Goal: Information Seeking & Learning: Learn about a topic

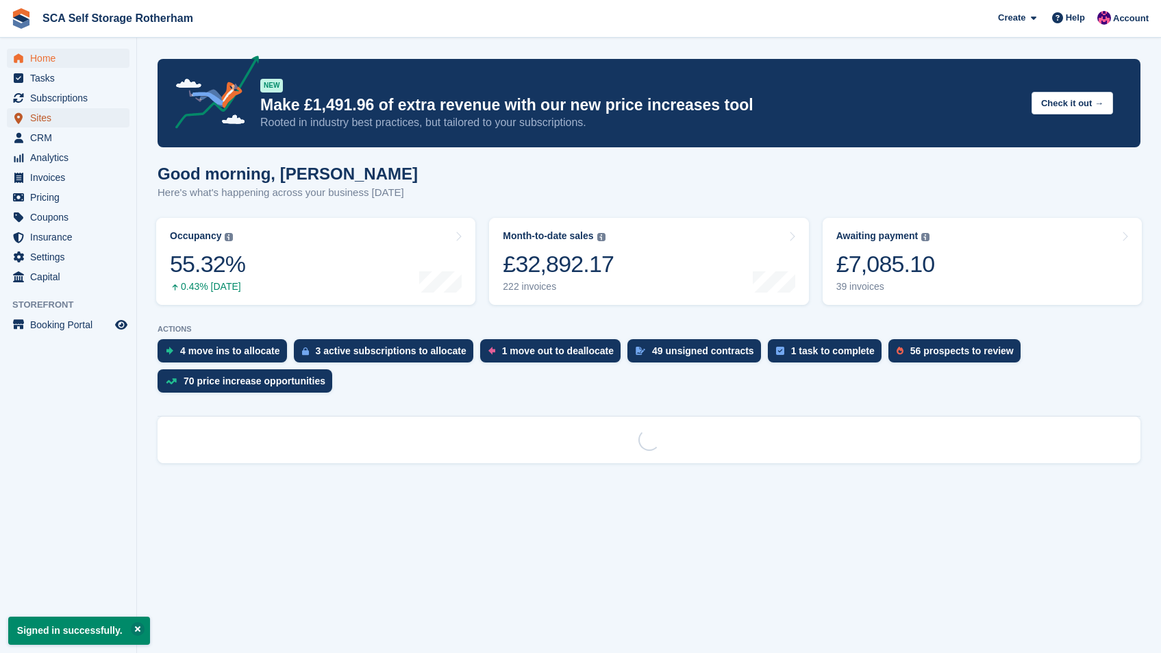
click at [58, 118] on span "Sites" at bounding box center [71, 117] width 82 height 19
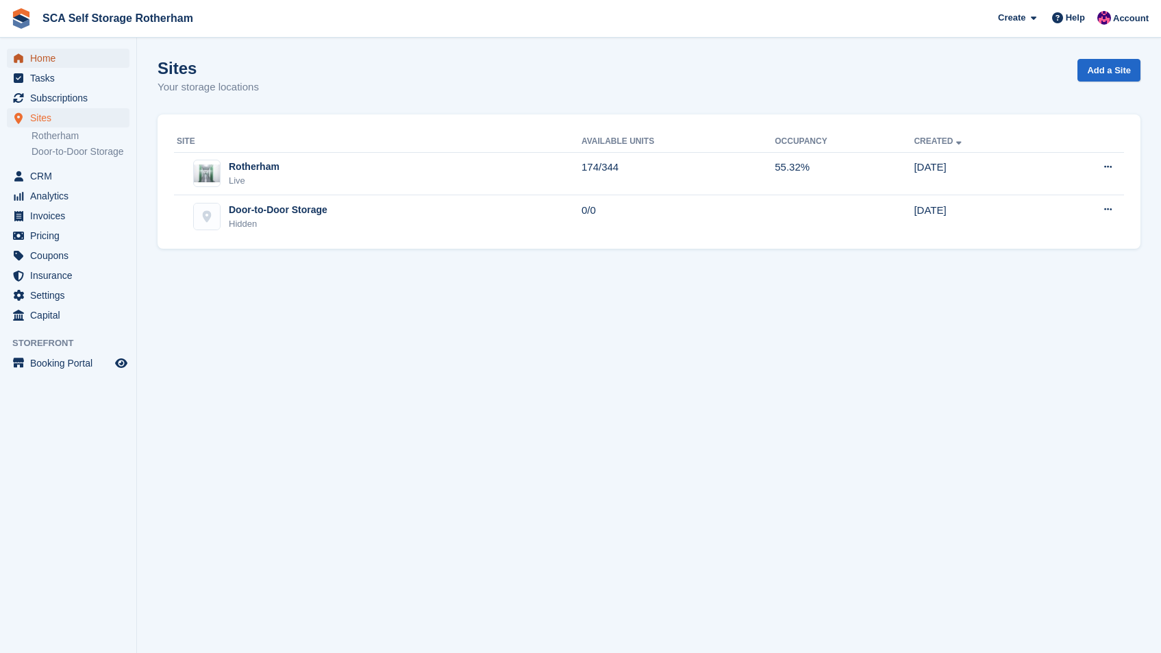
click at [53, 57] on span "Home" at bounding box center [71, 58] width 82 height 19
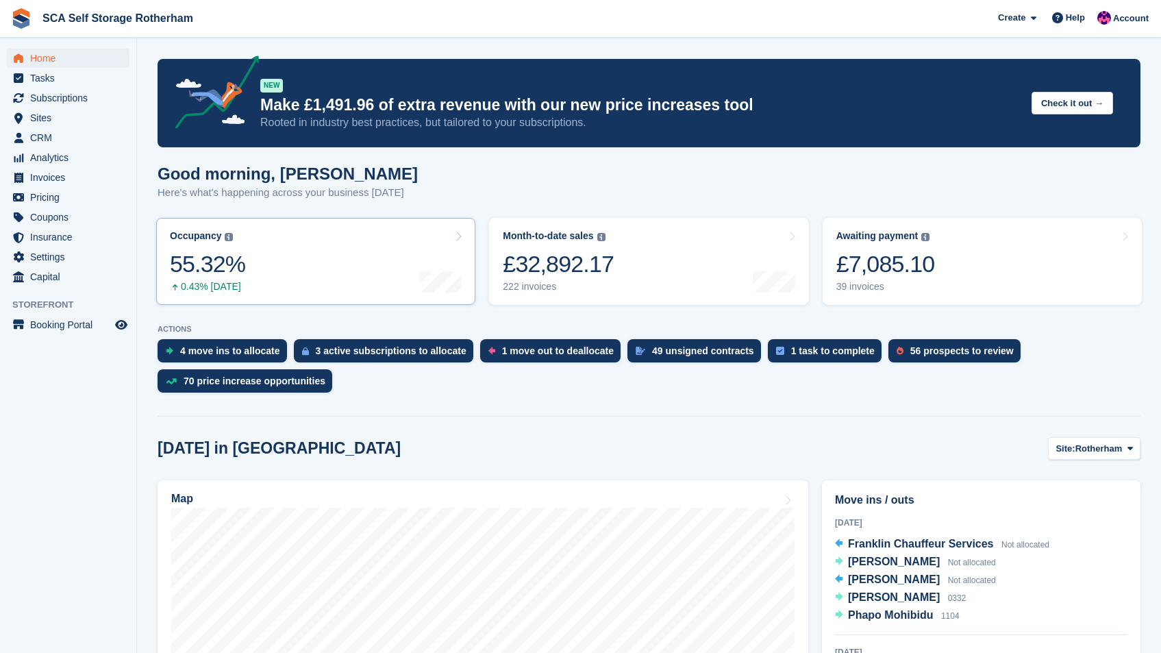
click at [304, 267] on link "Occupancy The percentage of all currently allocated units in terms of area. Inc…" at bounding box center [315, 261] width 319 height 87
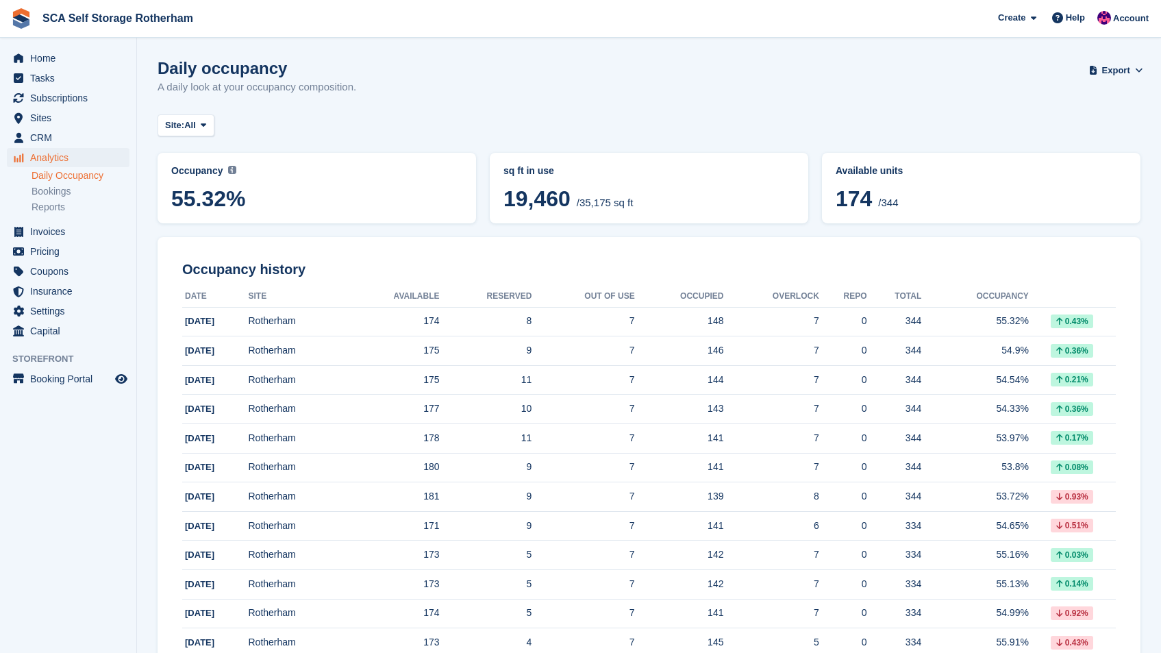
click at [484, 71] on div "Daily occupancy A daily look at your occupancy composition. Export Export Occup…" at bounding box center [649, 85] width 983 height 53
click at [40, 121] on span "Sites" at bounding box center [71, 117] width 82 height 19
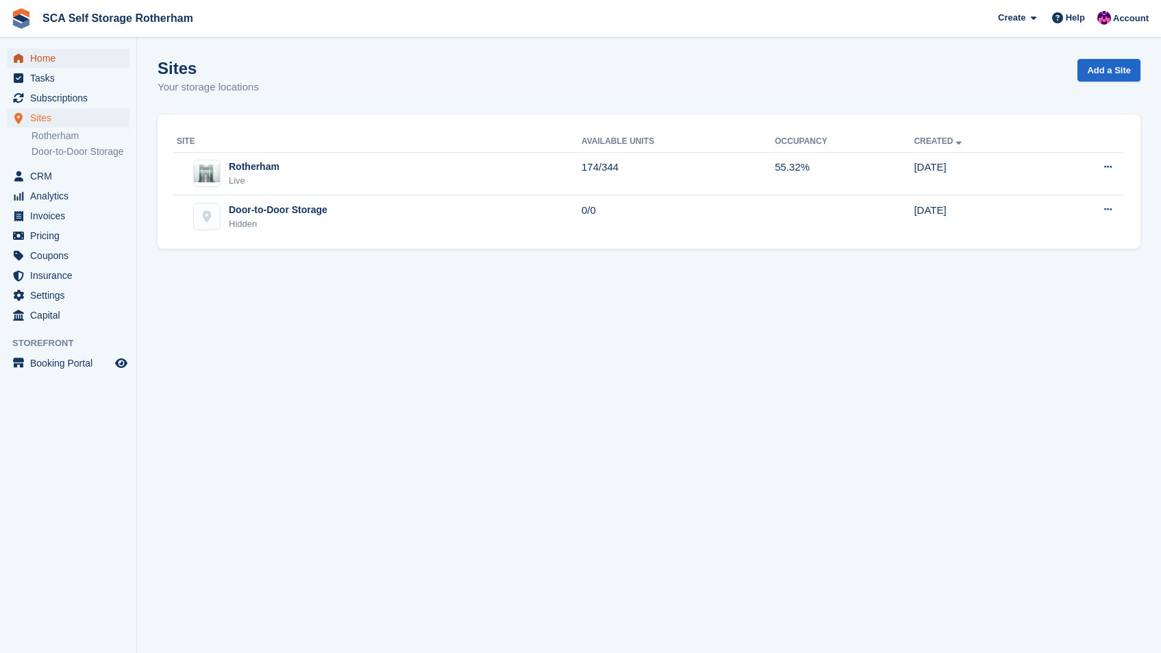
click at [73, 62] on span "Home" at bounding box center [71, 58] width 82 height 19
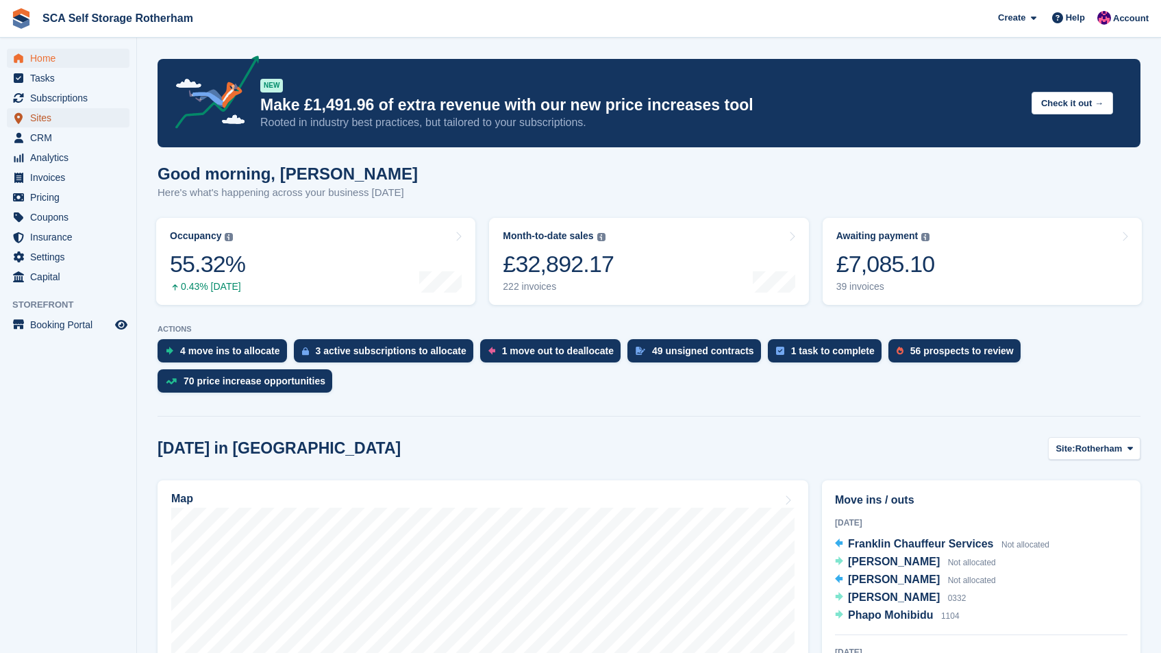
click at [42, 116] on span "Sites" at bounding box center [71, 117] width 82 height 19
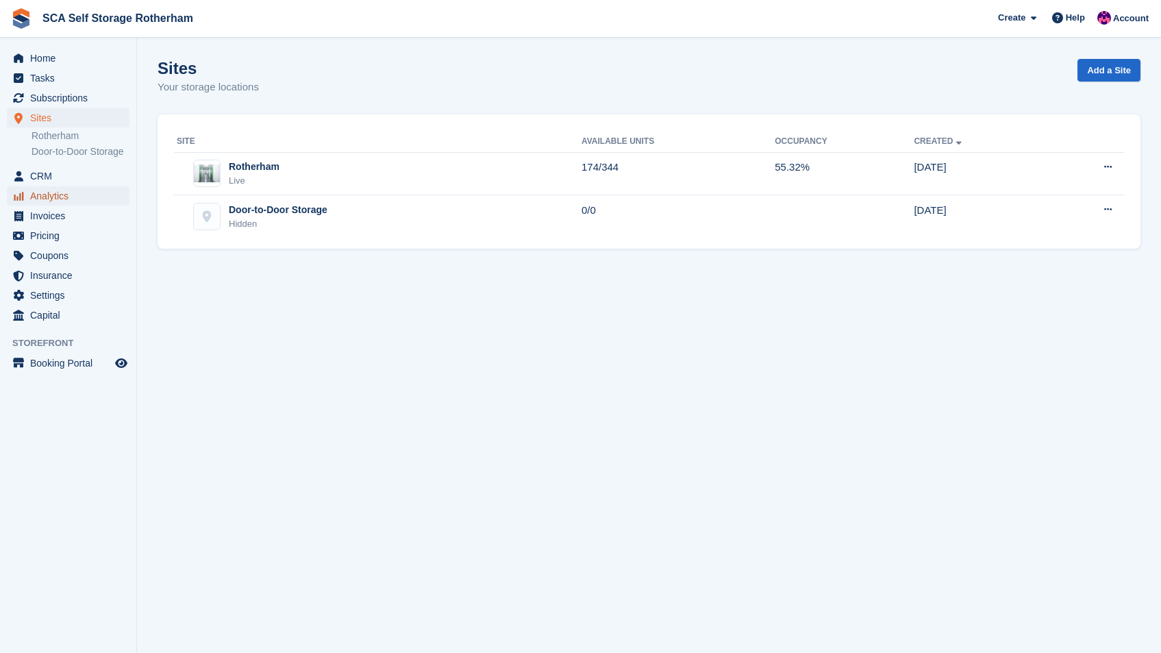
click at [42, 206] on span "Analytics" at bounding box center [71, 195] width 82 height 19
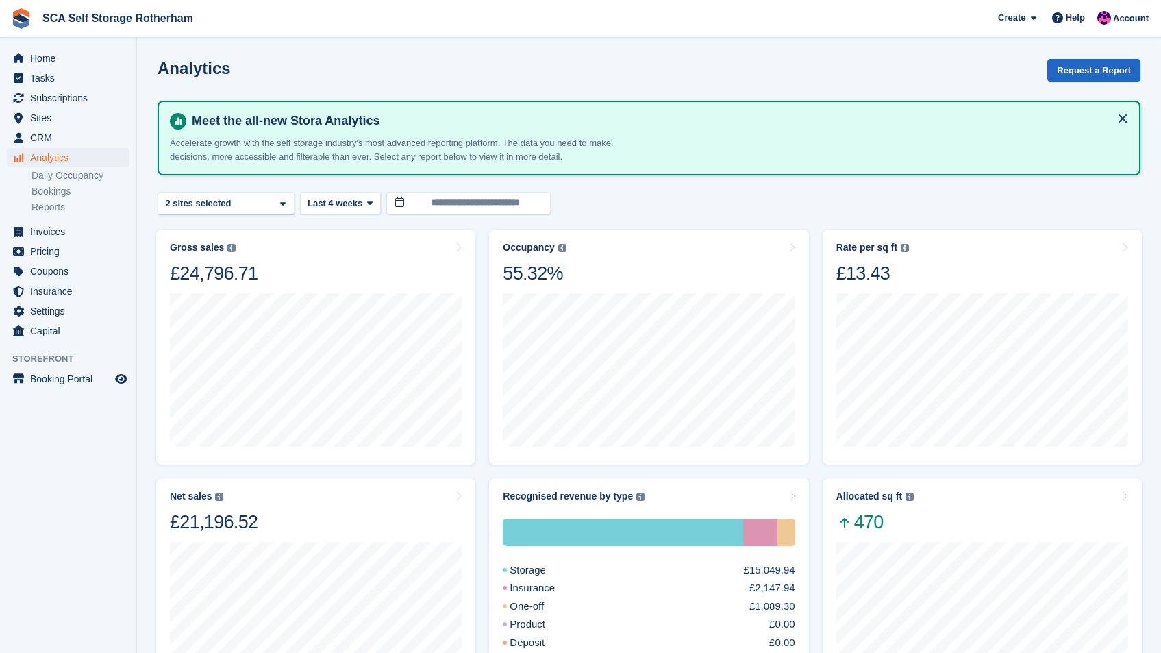
click at [243, 215] on turbo-frame "**********" at bounding box center [649, 613] width 983 height 1108
click at [247, 207] on div "Rotherham 2 sites selected" at bounding box center [226, 203] width 137 height 23
click at [703, 127] on h4 "Meet the all-new Stora Analytics" at bounding box center [657, 121] width 942 height 16
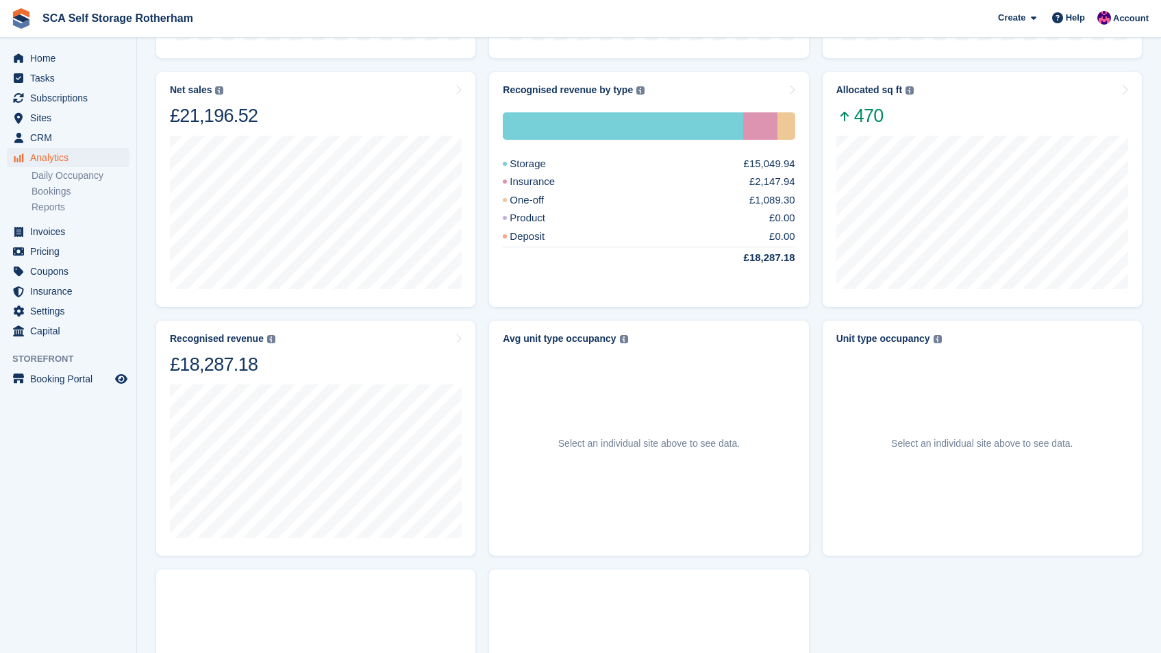
scroll to position [440, 0]
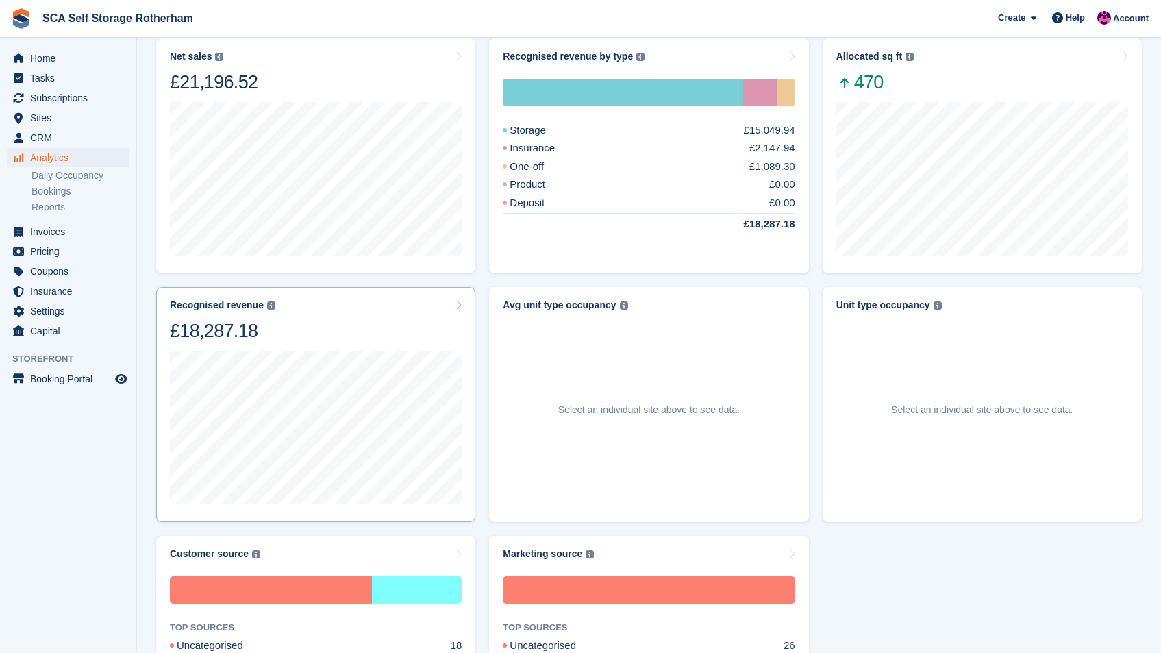
click at [365, 322] on div "Recognised revenue The sum of all finalised invoices, after discount and exclud…" at bounding box center [316, 320] width 292 height 43
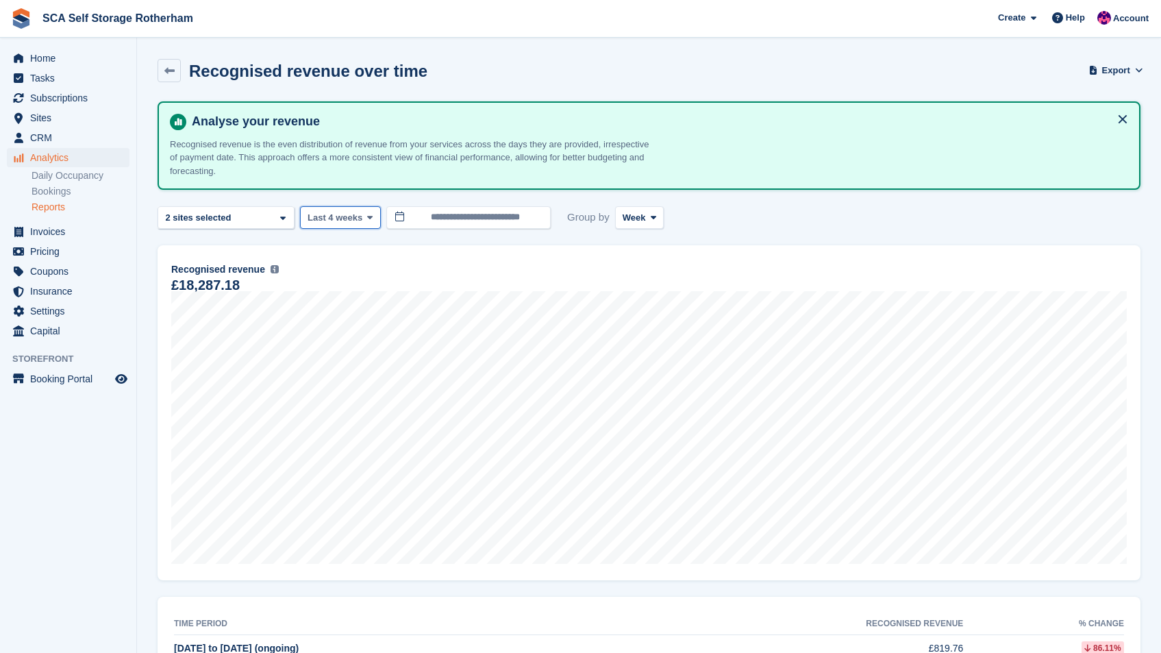
click at [354, 212] on span "Last 4 weeks" at bounding box center [335, 218] width 55 height 14
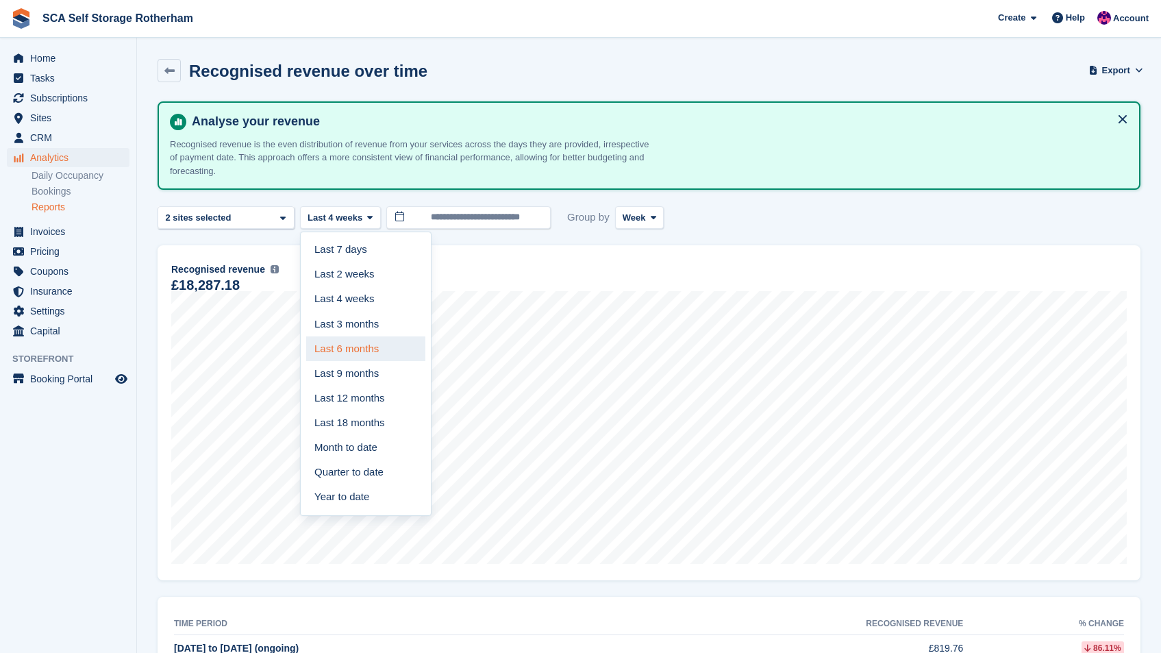
click at [373, 351] on link "Last 6 months" at bounding box center [365, 348] width 119 height 25
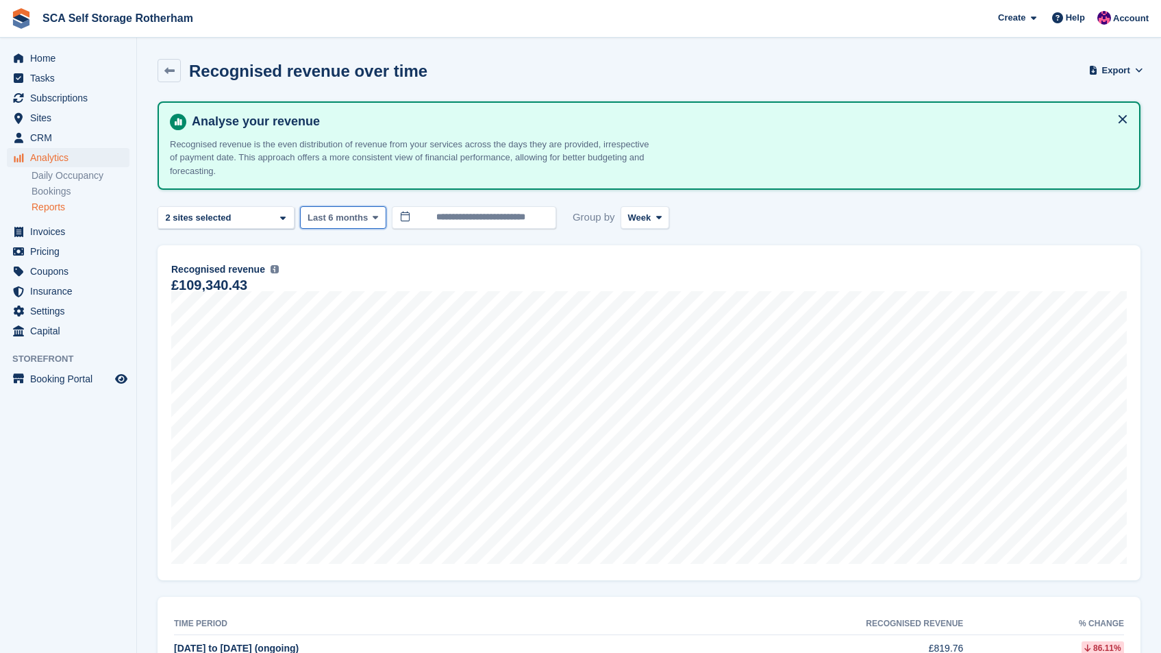
click at [322, 222] on span "Last 6 months" at bounding box center [338, 218] width 60 height 14
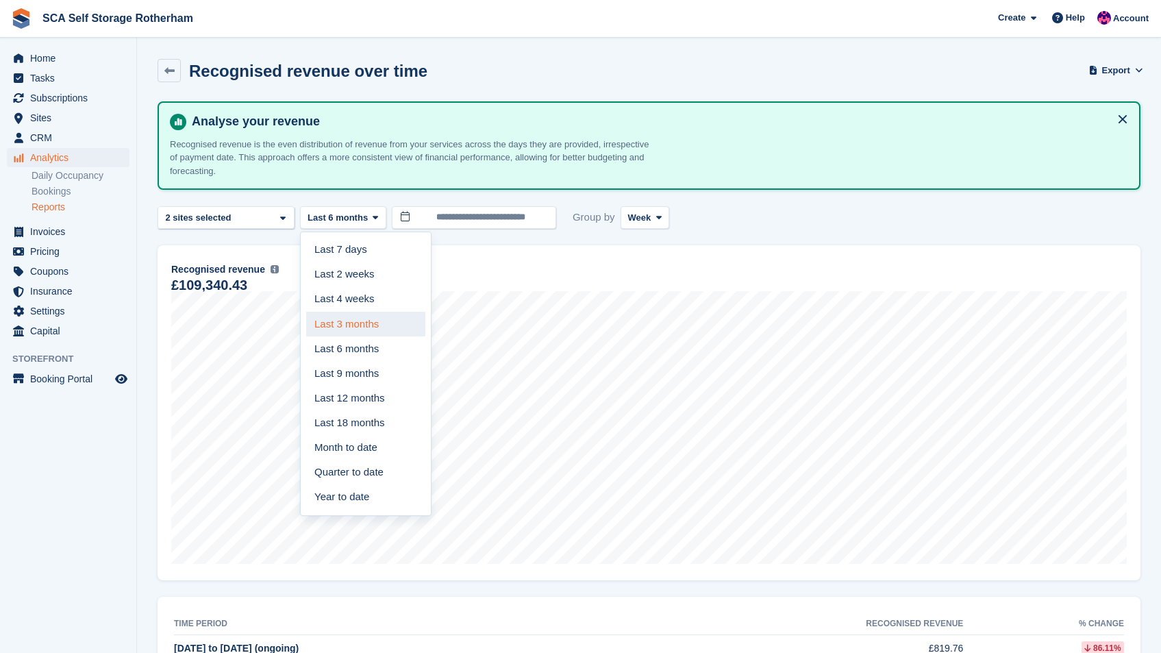
click at [374, 323] on link "Last 3 months" at bounding box center [365, 324] width 119 height 25
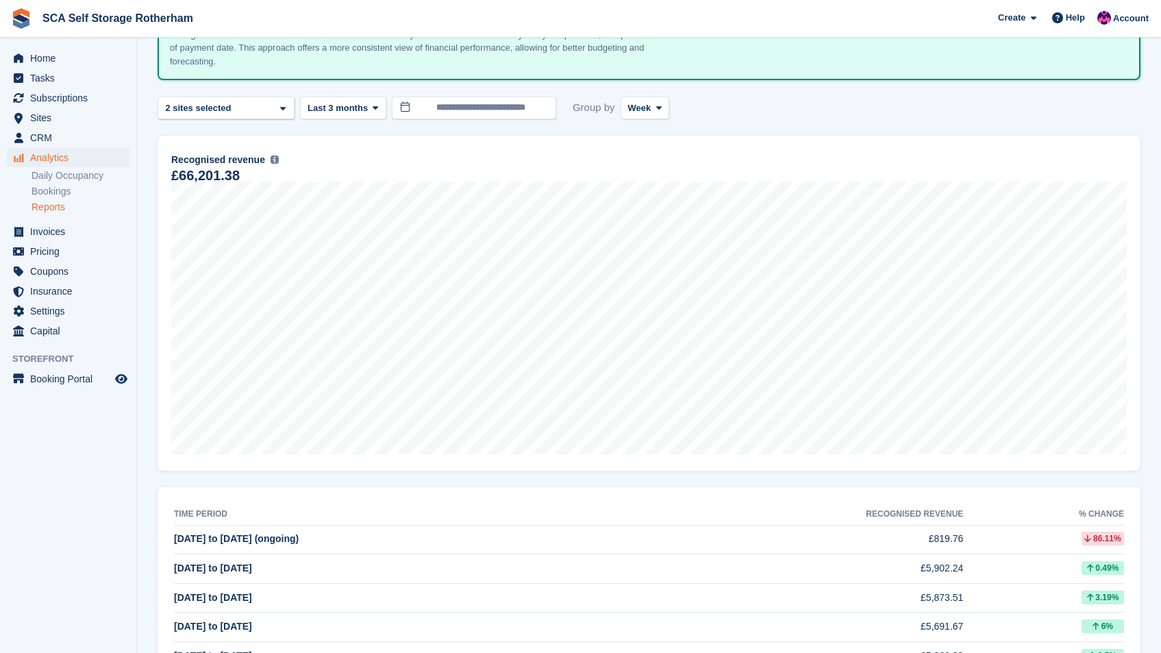
scroll to position [109, 0]
click at [643, 117] on button "Week" at bounding box center [645, 108] width 49 height 23
click at [662, 186] on link "Month" at bounding box center [686, 190] width 119 height 25
